Goal: Check status: Verify the current state of an ongoing process or item

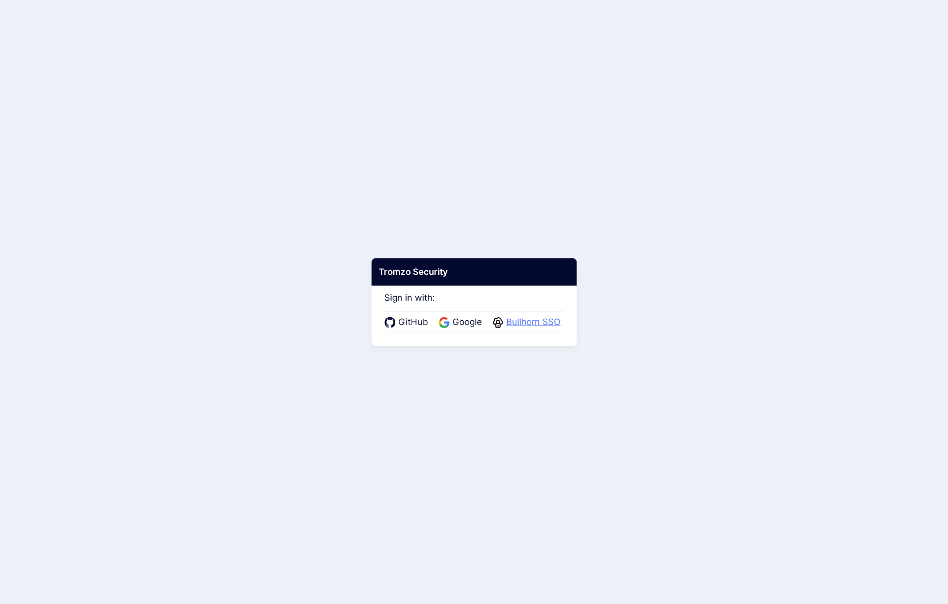
click at [529, 323] on span "Bullhorn SSO" at bounding box center [533, 321] width 60 height 13
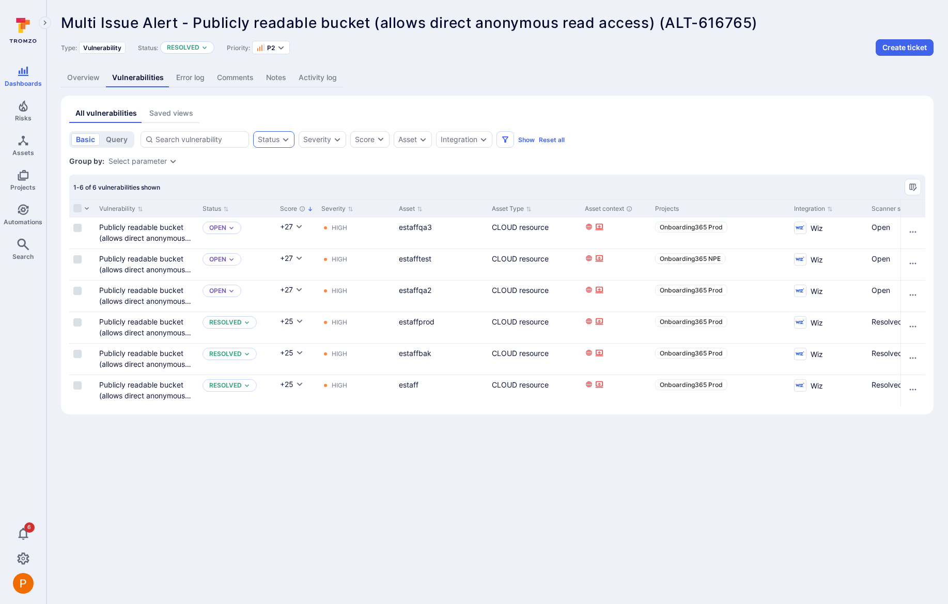
click at [282, 141] on icon "Expand dropdown" at bounding box center [285, 139] width 8 height 8
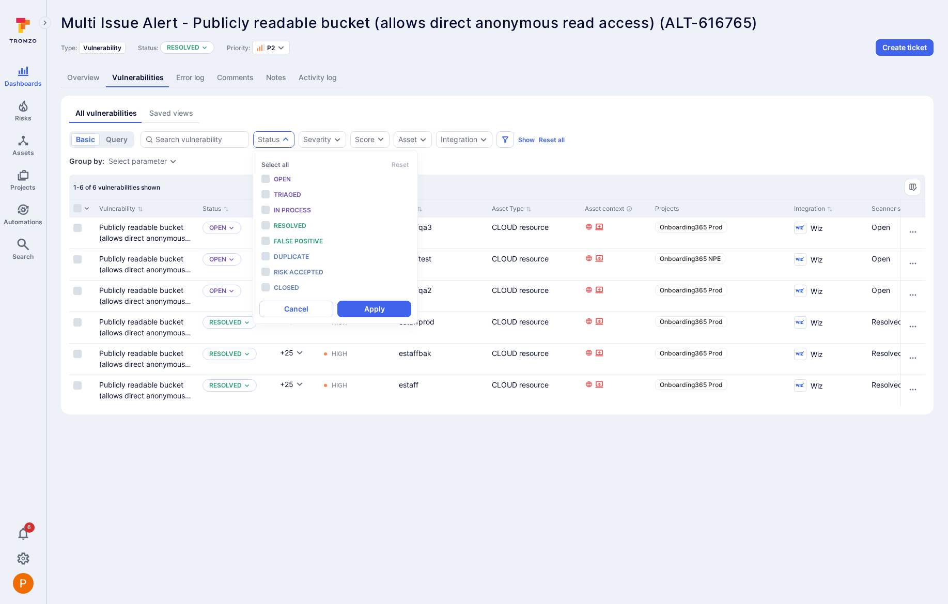
scroll to position [8, 0]
click at [266, 180] on li "Open" at bounding box center [335, 178] width 152 height 13
click at [266, 196] on li "Triaged" at bounding box center [335, 194] width 152 height 13
click at [266, 210] on li "In process" at bounding box center [335, 209] width 152 height 13
click at [266, 226] on li "Resolved" at bounding box center [335, 225] width 152 height 13
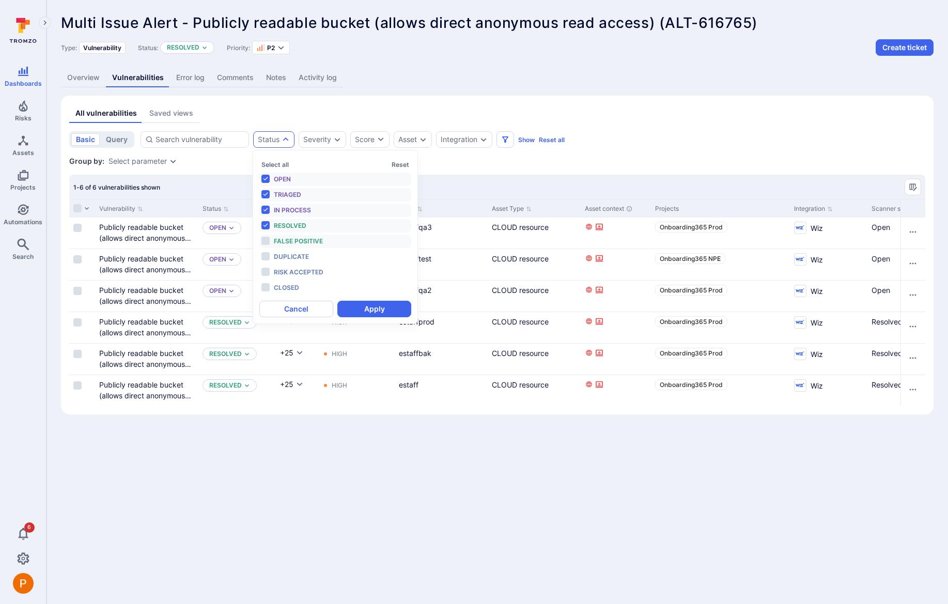
click at [266, 241] on li "False positive" at bounding box center [335, 240] width 152 height 13
click at [266, 256] on li "Duplicate" at bounding box center [335, 256] width 152 height 13
click at [267, 274] on li "Risk accepted" at bounding box center [335, 271] width 152 height 13
click at [265, 286] on li "Closed" at bounding box center [335, 287] width 152 height 13
click at [368, 310] on button "Apply" at bounding box center [374, 309] width 74 height 17
